Goal: Task Accomplishment & Management: Use online tool/utility

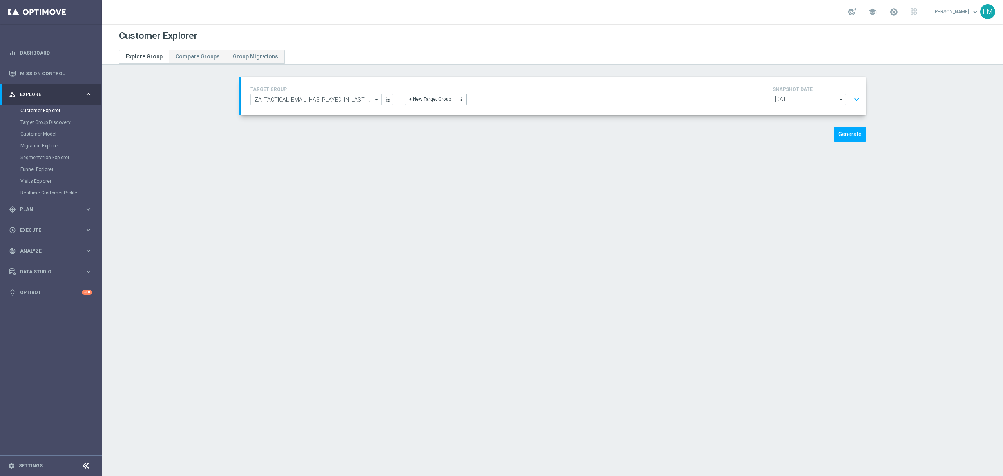
click at [858, 99] on button "expand_more" at bounding box center [856, 99] width 11 height 15
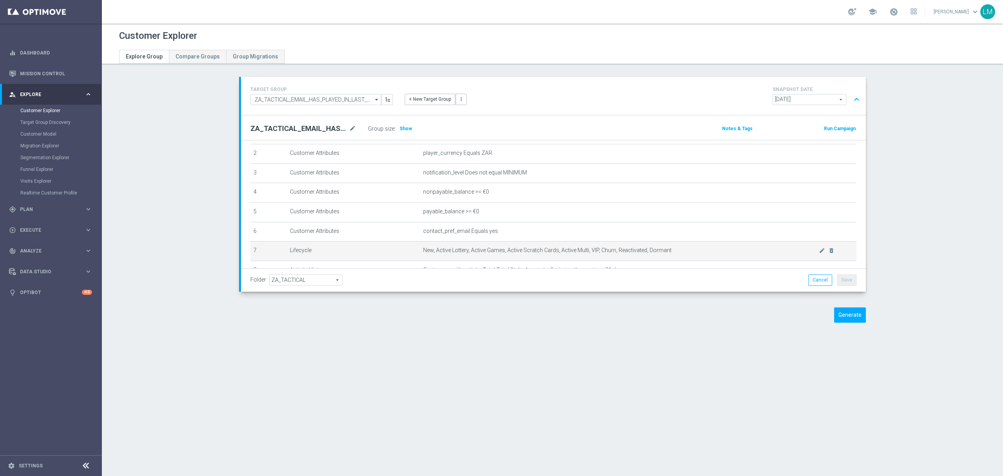
scroll to position [102, 0]
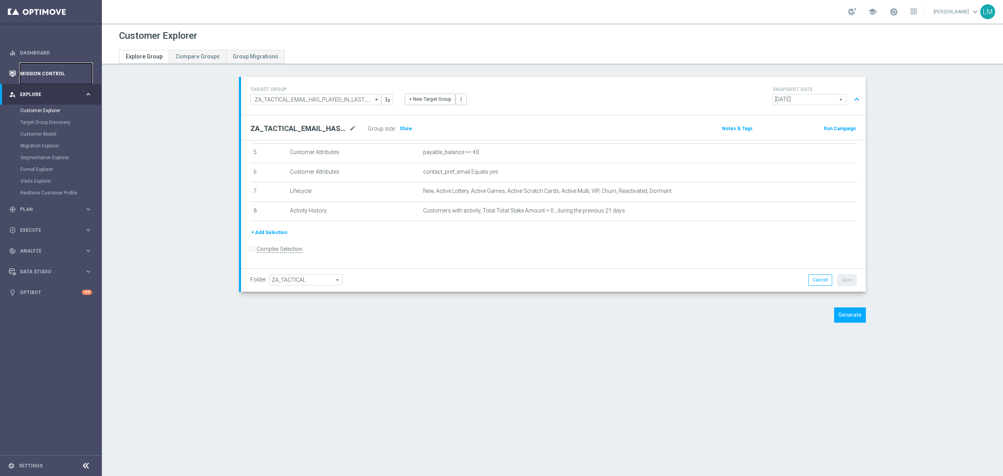
click at [64, 81] on link "Mission Control" at bounding box center [56, 73] width 72 height 21
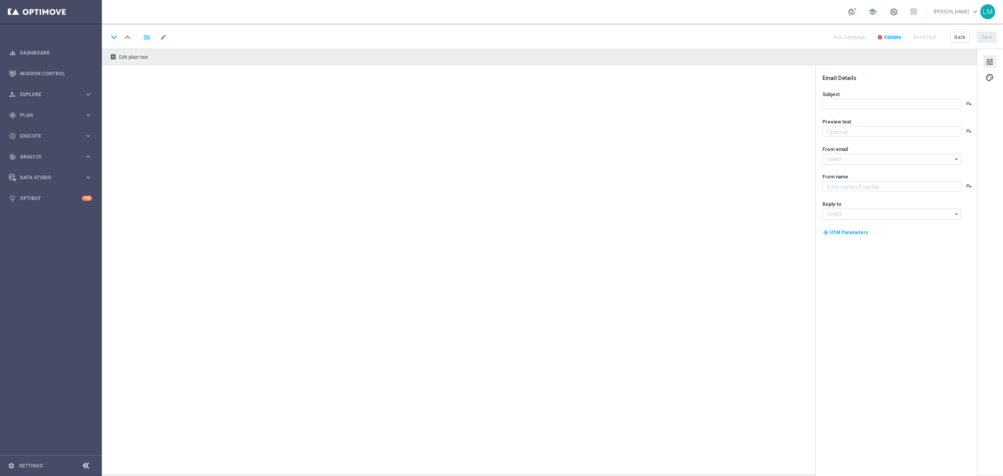
type textarea "Your Bonus Spins and Lotto bets are ready..."
type input "mail@crm.lottoland.com"
type textarea "Lottoland"
type input "support@lottoland.co.za"
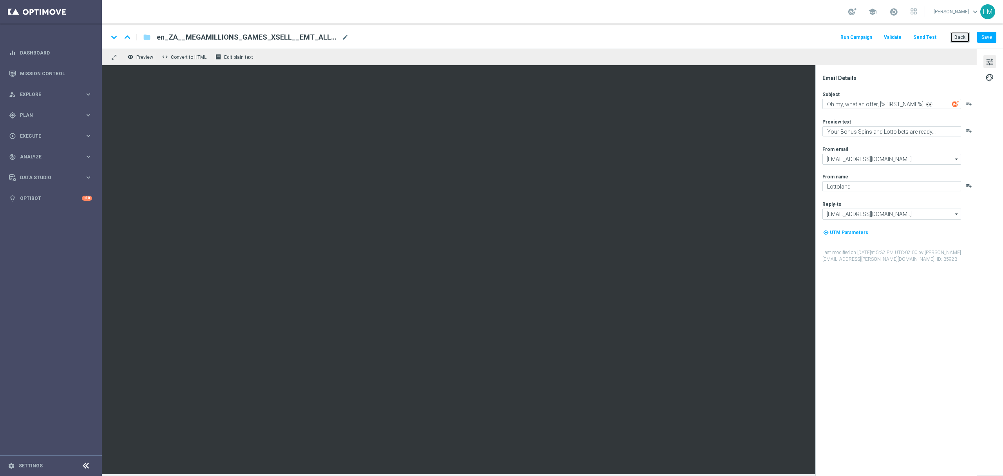
click at [958, 34] on button "Back" at bounding box center [960, 37] width 20 height 11
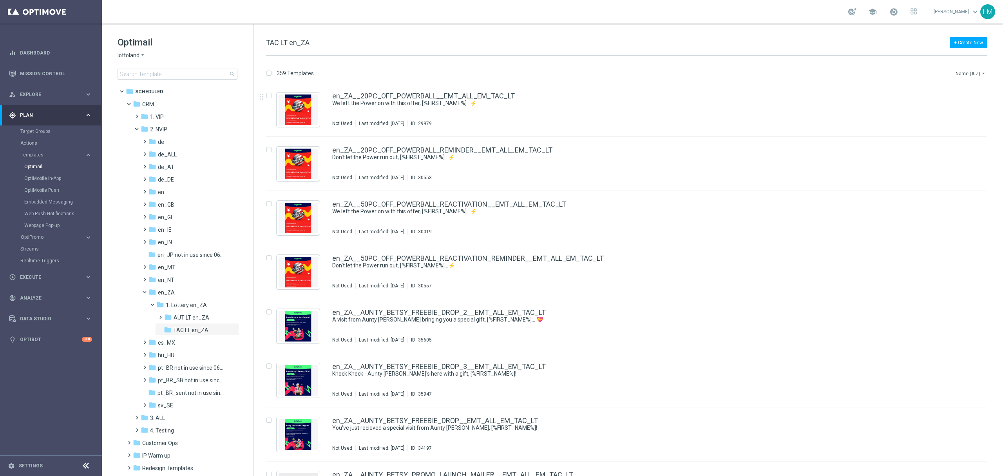
click at [953, 73] on div "359 Templates Name (A-Z) arrow_drop_down" at bounding box center [626, 75] width 721 height 14
click at [966, 74] on button "Name (A-Z) arrow_drop_down" at bounding box center [971, 73] width 33 height 9
click at [970, 107] on span "Date Modified (Newest)" at bounding box center [957, 108] width 53 height 5
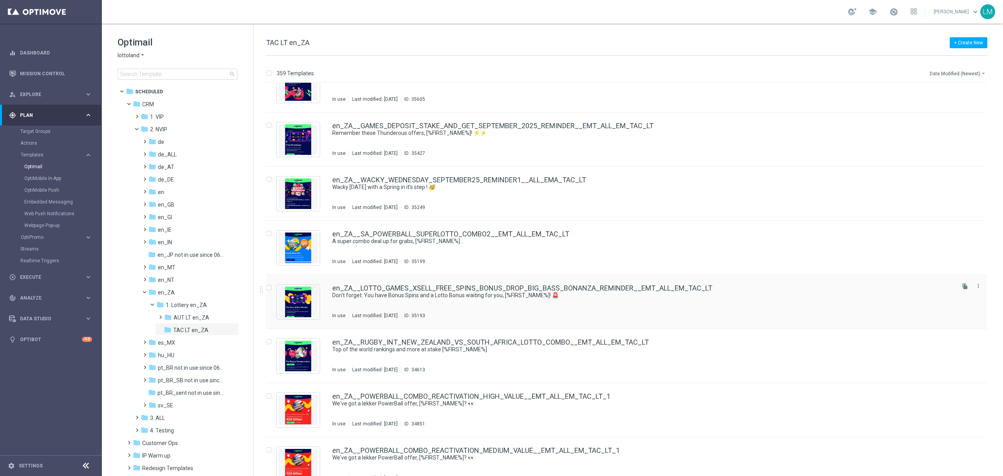
scroll to position [627, 0]
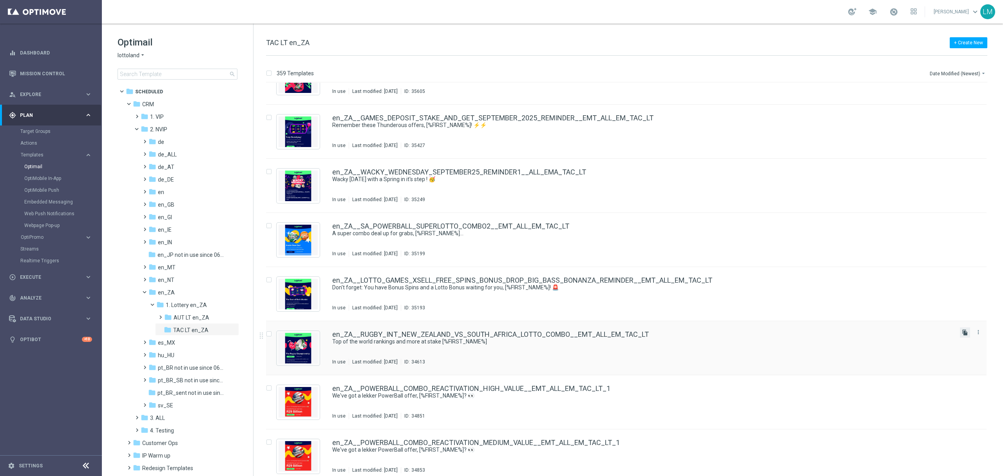
click at [966, 334] on icon "file_copy" at bounding box center [965, 332] width 6 height 6
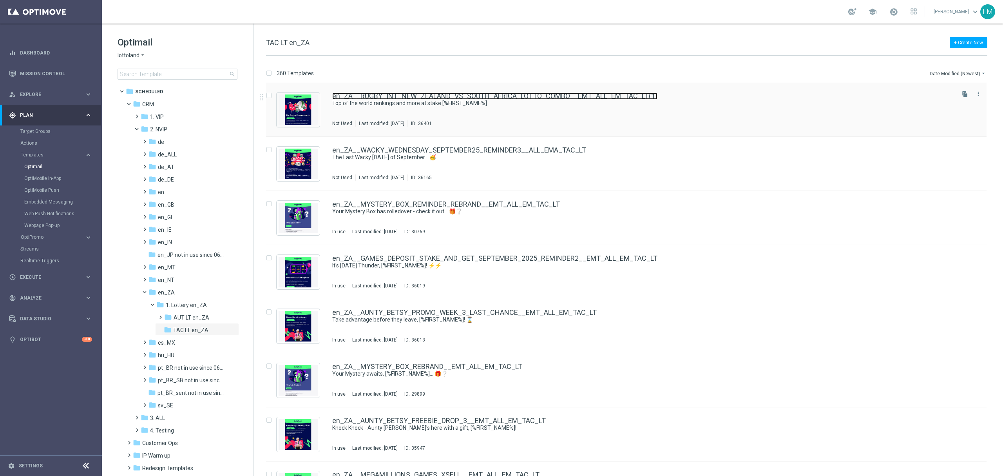
click at [391, 98] on link "en_ZA__RUGBY_INT_NEW_ZEALAND_VS_SOUTH_AFRICA_LOTTO_COMBO__EMT_ALL_EM_TAC_LT(1)" at bounding box center [494, 95] width 325 height 7
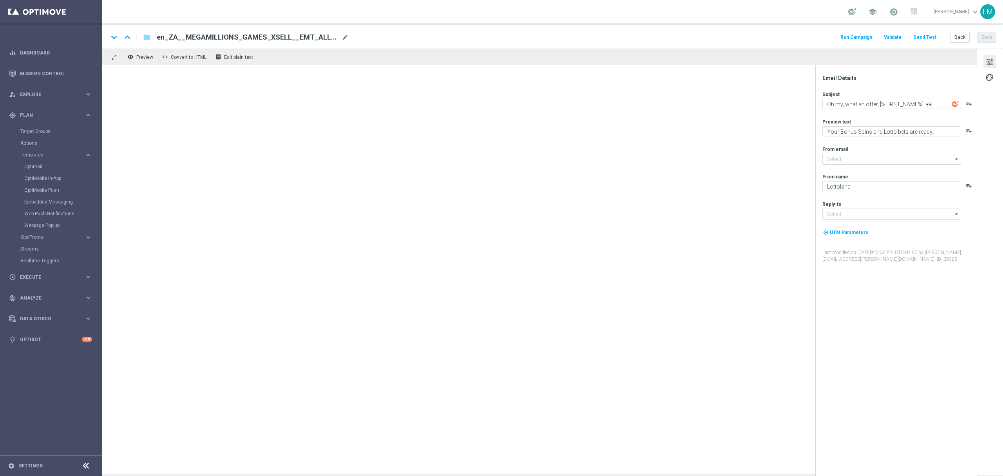
type input "mail@crm.lottoland.com"
type input "support@lottoland.co.za"
type textarea "Top of the world rankings and more at stake [%FIRST_NAME%]"
type textarea "It's an early start, so we're here with an early offer 👀"
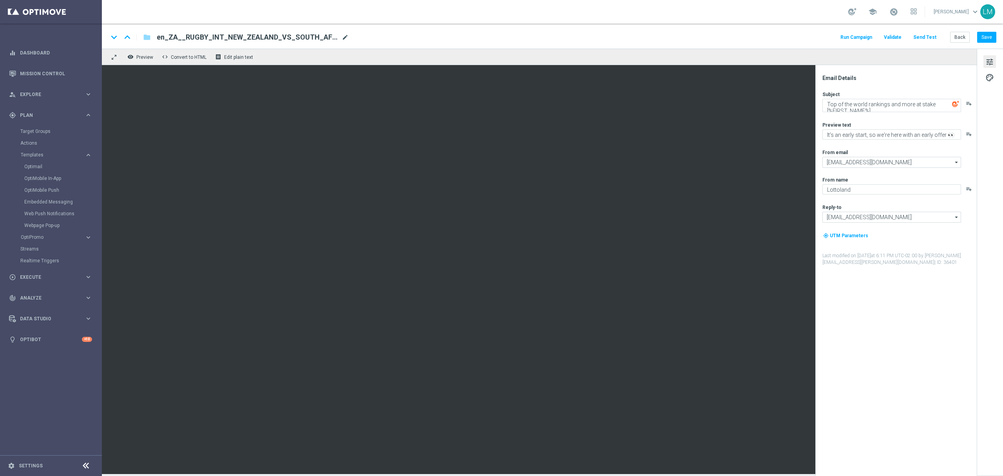
click at [347, 35] on span "mode_edit" at bounding box center [345, 37] width 7 height 7
paste input "ARGENTINA_VS_SOUTH_AFRICA_LOTTO_COMBO_MATCH__EMT_ALL_EM_TAC_LT"
type input "en_ZA__RUGBY_INT_ARGENTINA_VS_SOUTH_AFRICA_LOTTO_COMBO_MATCH__EMT_ALL_EM_TAC_LT"
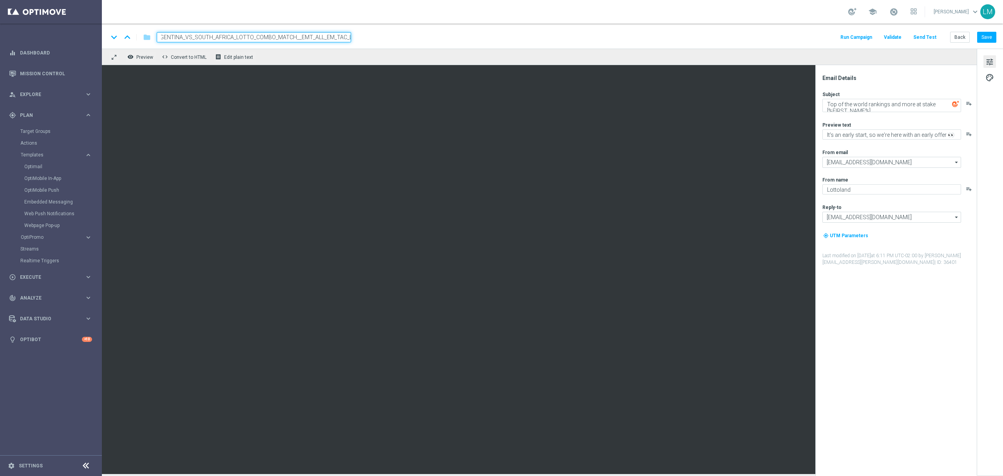
click at [346, 46] on div "keyboard_arrow_down keyboard_arrow_up folder en_ZA__RUGBY_INT_ARGENTINA_VS_SOUT…" at bounding box center [552, 36] width 901 height 25
click at [328, 38] on input "en_ZA__RUGBY_INT_ARGENTINA_VS_SOUTH_AFRICA_LOTTO_COMBO_MATCH__EMT_ALL_EM_TAC_LT" at bounding box center [254, 37] width 194 height 10
click at [320, 60] on div "remove_red_eye Preview code Convert to HTML receipt Edit plain text" at bounding box center [539, 57] width 875 height 16
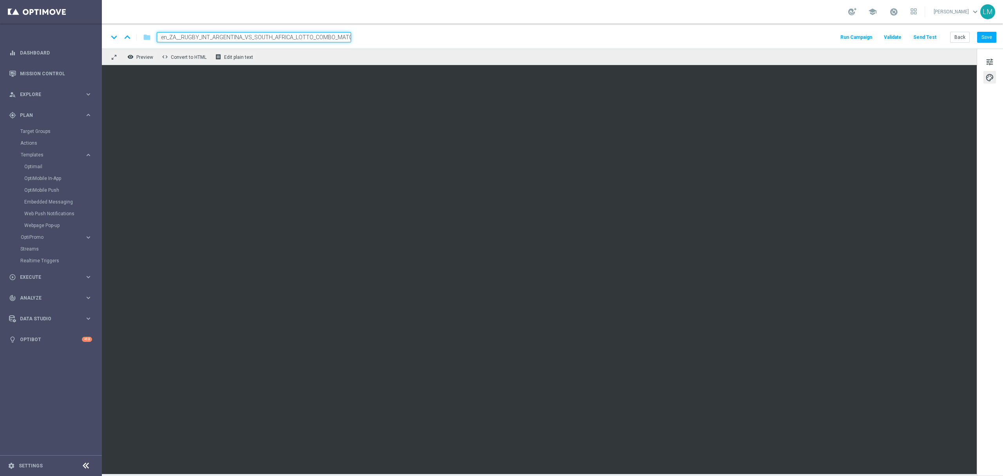
click at [303, 57] on div "remove_red_eye Preview code Convert to HTML receipt Edit plain text" at bounding box center [539, 57] width 875 height 16
click at [303, 45] on div "keyboard_arrow_down keyboard_arrow_up folder en_ZA__RUGBY_INT_ARGENTINA_VS_SOUT…" at bounding box center [552, 36] width 901 height 25
click at [308, 42] on input "en_ZA__RUGBY_INT_ARGENTINA_VS_SOUTH_AFRICA_LOTTO_COMBO_MATCH__EMT_ALL_EM_TAC_LT" at bounding box center [254, 37] width 194 height 10
click at [308, 53] on div "remove_red_eye Preview code Convert to HTML receipt Edit plain text" at bounding box center [539, 57] width 875 height 16
click at [987, 39] on button "Save" at bounding box center [986, 37] width 19 height 11
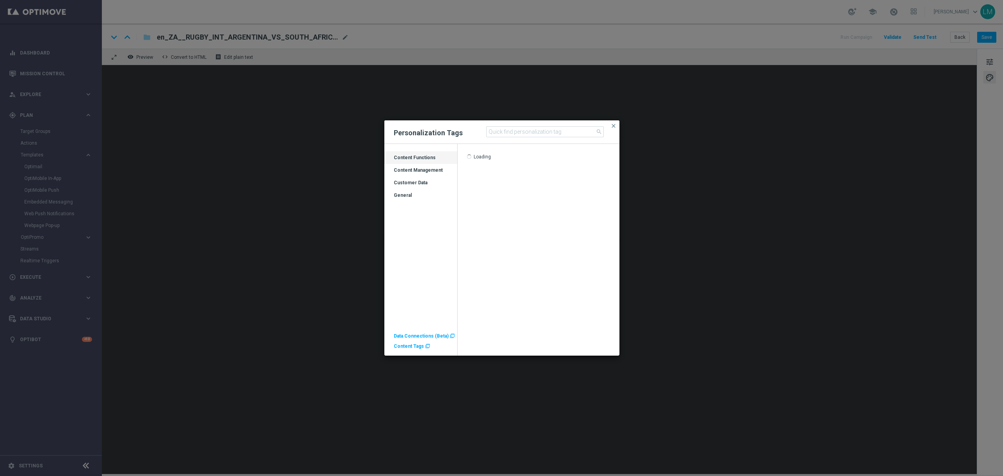
click at [416, 179] on div "Customer Data" at bounding box center [420, 182] width 73 height 13
click at [402, 199] on div "General" at bounding box center [420, 198] width 73 height 13
click at [411, 182] on div "Customer Data" at bounding box center [420, 185] width 73 height 13
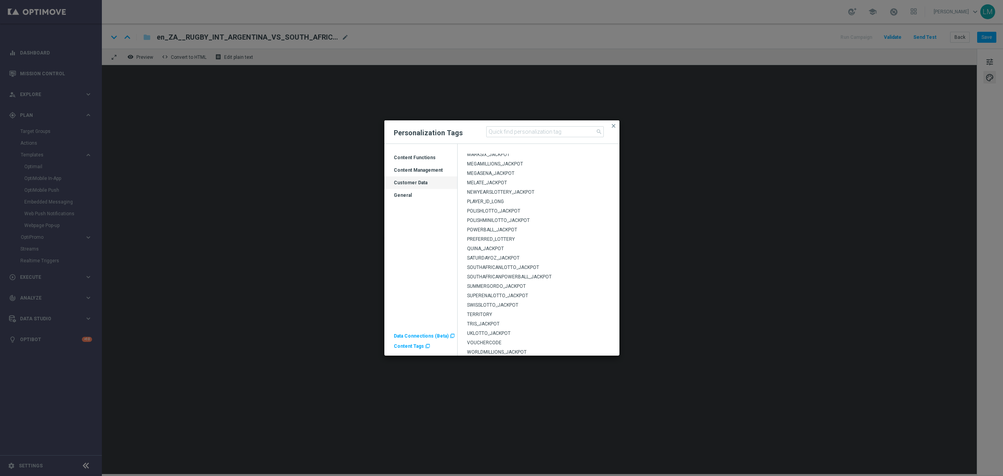
scroll to position [231, 0]
click at [509, 350] on span "WORLDMILLIONS_JACKPOT" at bounding box center [497, 350] width 60 height 5
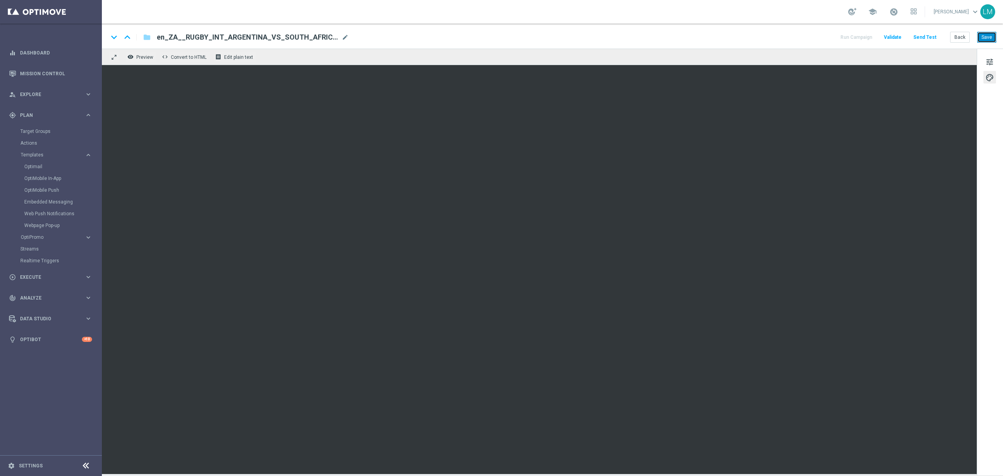
click at [984, 38] on button "Save" at bounding box center [986, 37] width 19 height 11
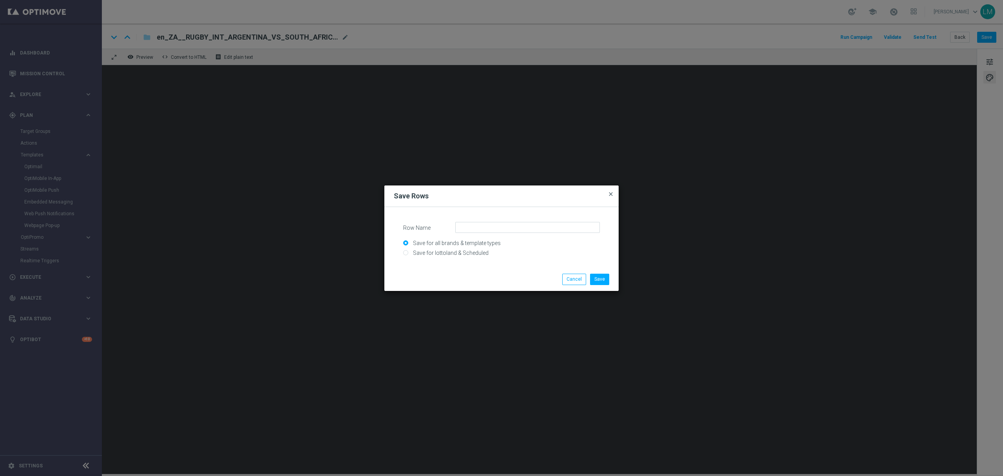
click at [610, 193] on span "close" at bounding box center [611, 194] width 6 height 6
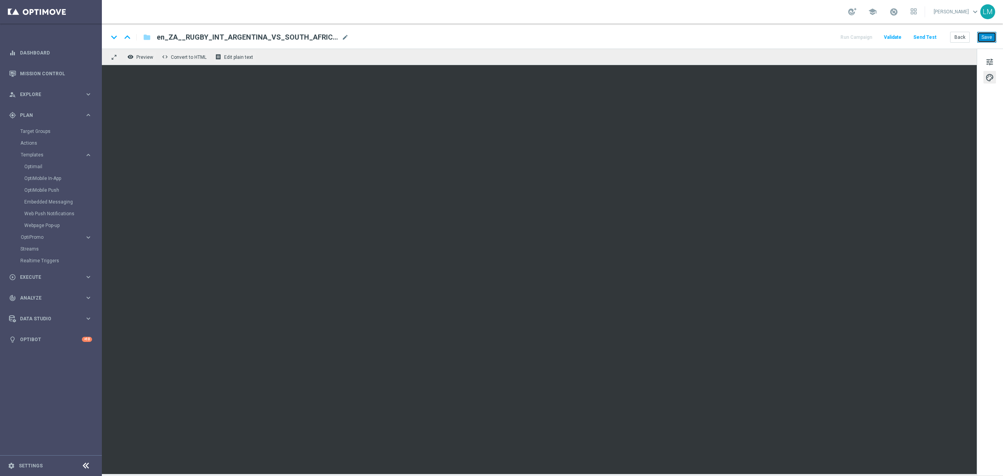
click at [985, 38] on button "Save" at bounding box center [986, 37] width 19 height 11
click at [986, 31] on div "keyboard_arrow_down keyboard_arrow_up folder en_ZA__RUGBY_INT_ARGENTINA_VS_SOUT…" at bounding box center [552, 36] width 901 height 25
click at [988, 36] on button "Save" at bounding box center [986, 37] width 19 height 11
